Goal: Navigation & Orientation: Find specific page/section

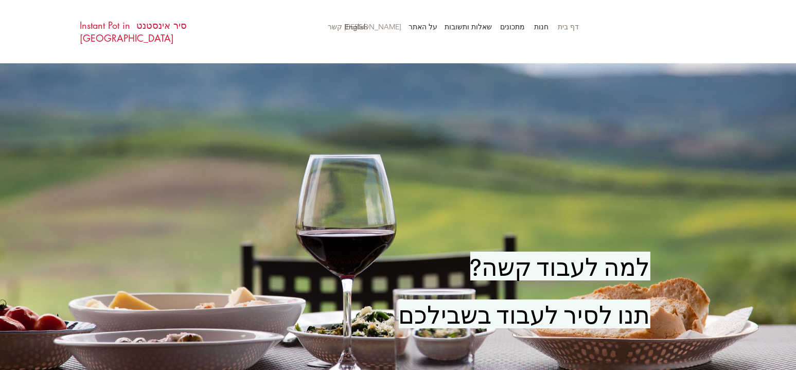
click at [389, 26] on p "[PERSON_NAME] קשר" at bounding box center [365, 26] width 84 height 15
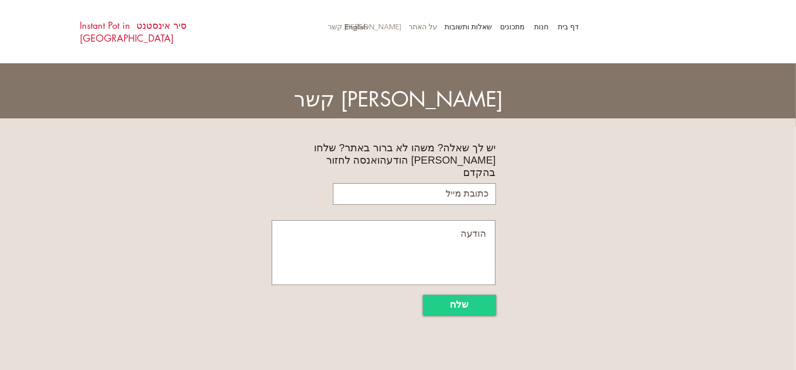
click at [424, 30] on p "על האתר" at bounding box center [422, 26] width 39 height 15
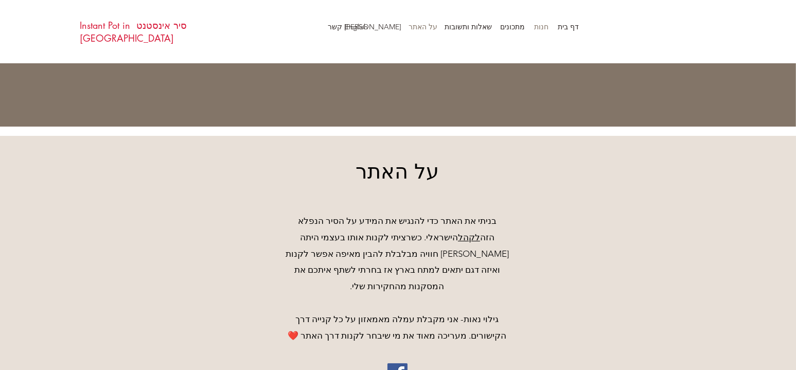
click at [545, 28] on p "חנות" at bounding box center [541, 26] width 25 height 15
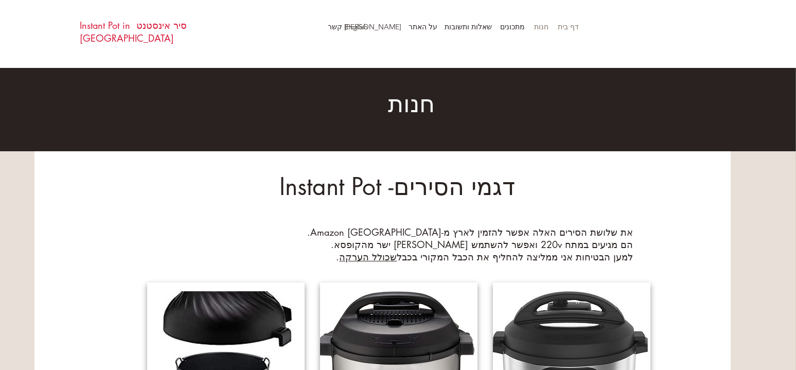
click at [574, 27] on p "דף בית" at bounding box center [568, 26] width 31 height 15
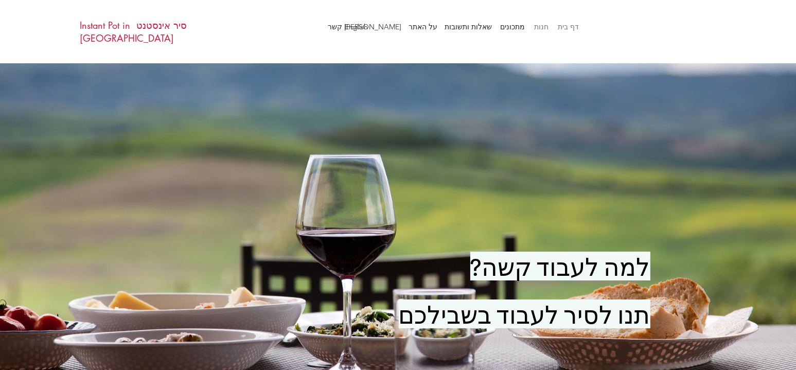
click at [539, 26] on p "חנות" at bounding box center [541, 26] width 25 height 15
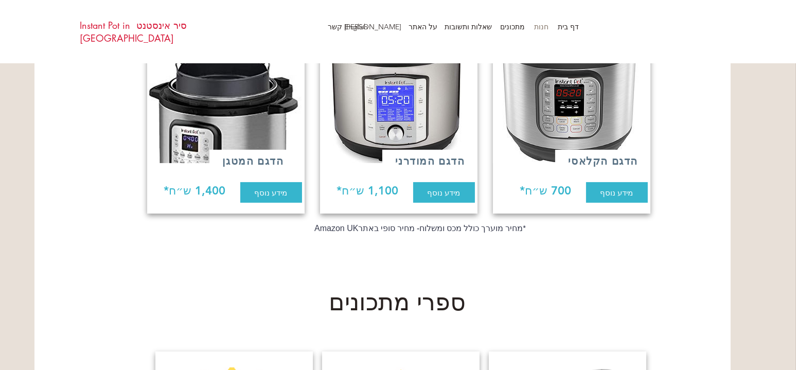
scroll to position [309, 0]
